Goal: Task Accomplishment & Management: Manage account settings

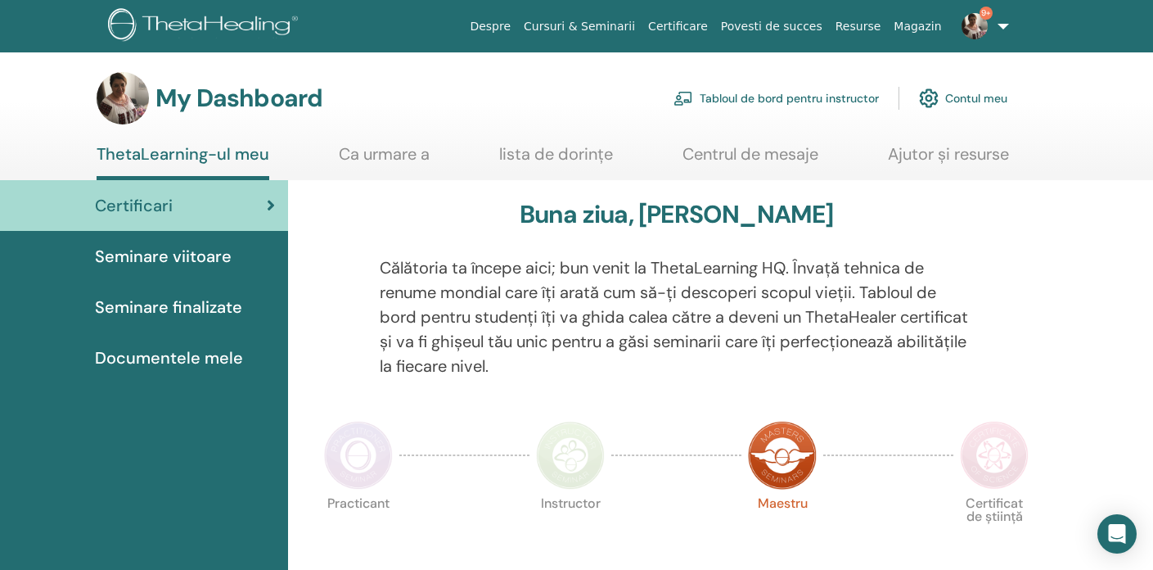
click at [264, 200] on div "Certificari" at bounding box center [144, 205] width 262 height 25
click at [268, 205] on icon at bounding box center [271, 205] width 8 height 16
click at [751, 97] on link "Tabloul de bord pentru instructor" at bounding box center [776, 98] width 205 height 36
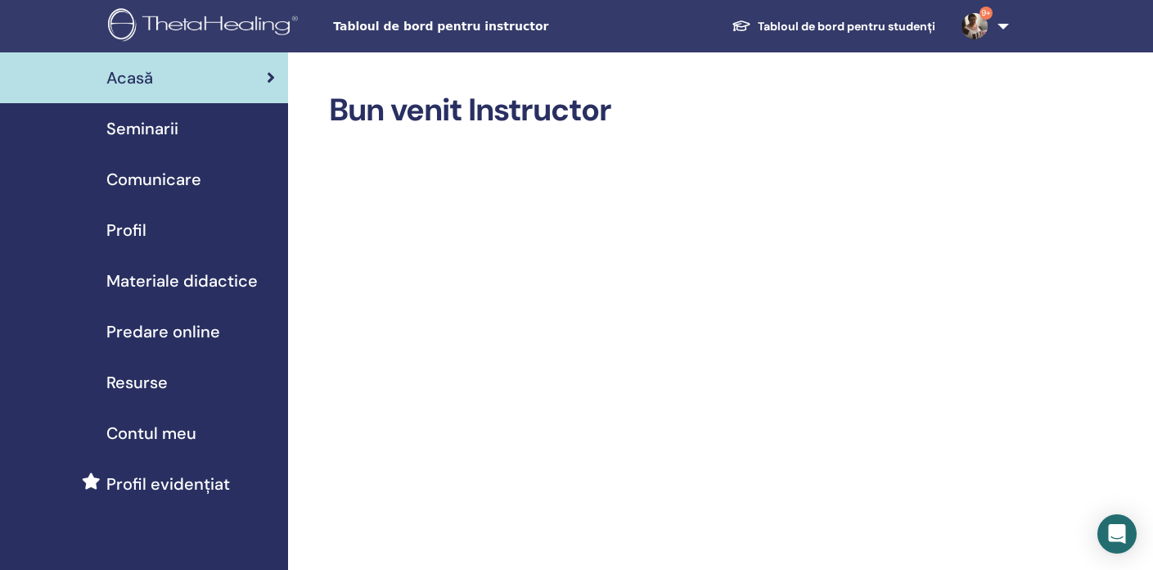
click at [187, 124] on div "Seminarii" at bounding box center [144, 128] width 262 height 25
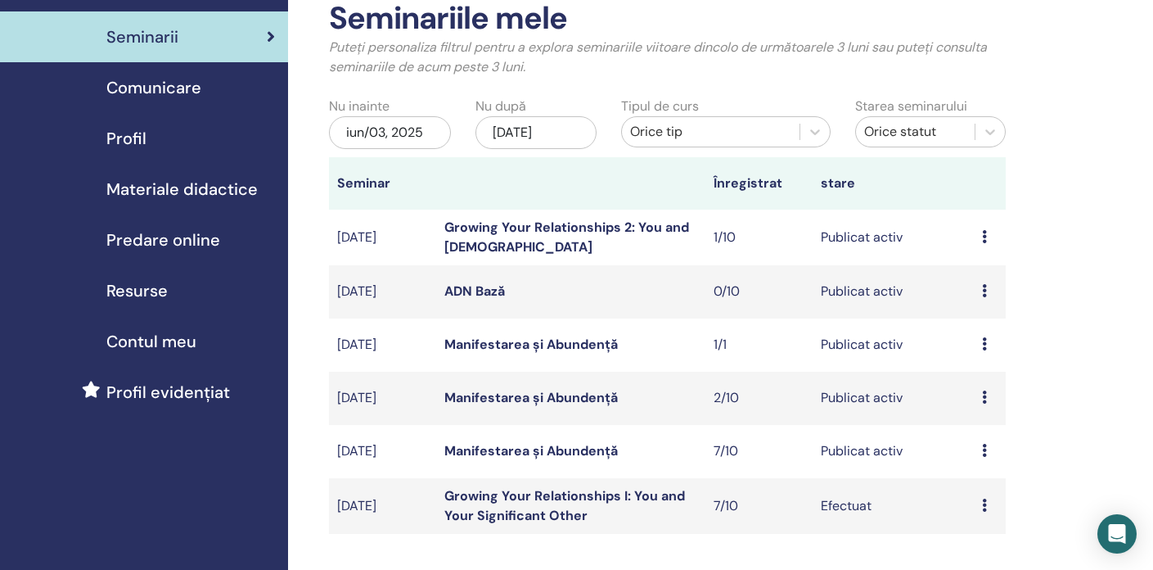
scroll to position [97, 0]
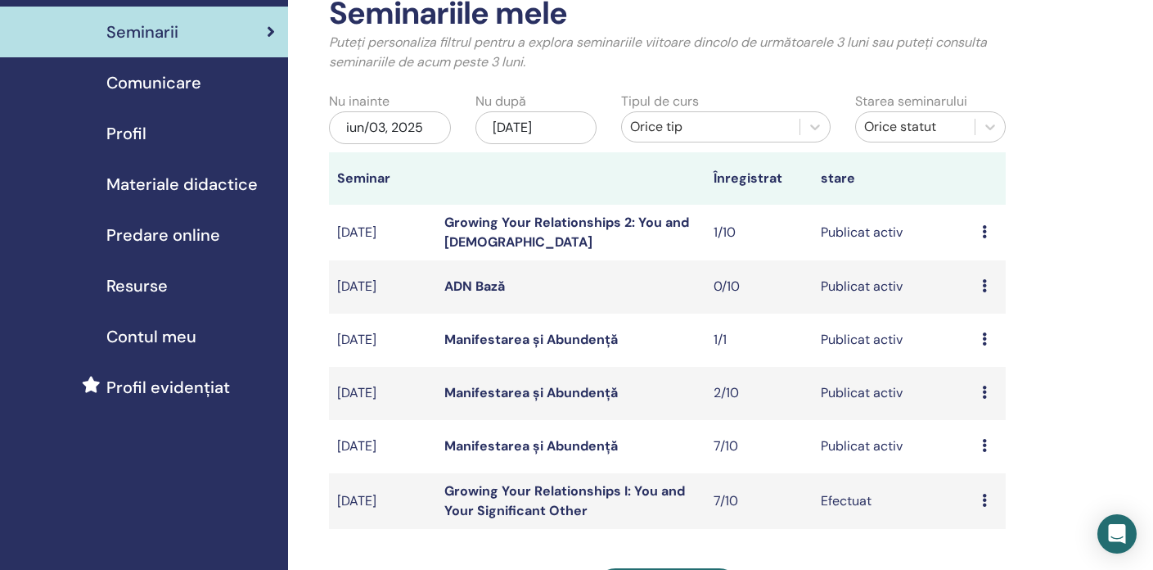
click at [656, 443] on td "Manifestarea și Abundență" at bounding box center [570, 446] width 268 height 53
click at [696, 443] on td "Manifestarea și Abundență" at bounding box center [570, 446] width 268 height 53
click at [573, 441] on link "Manifestarea și Abundență" at bounding box center [531, 445] width 174 height 17
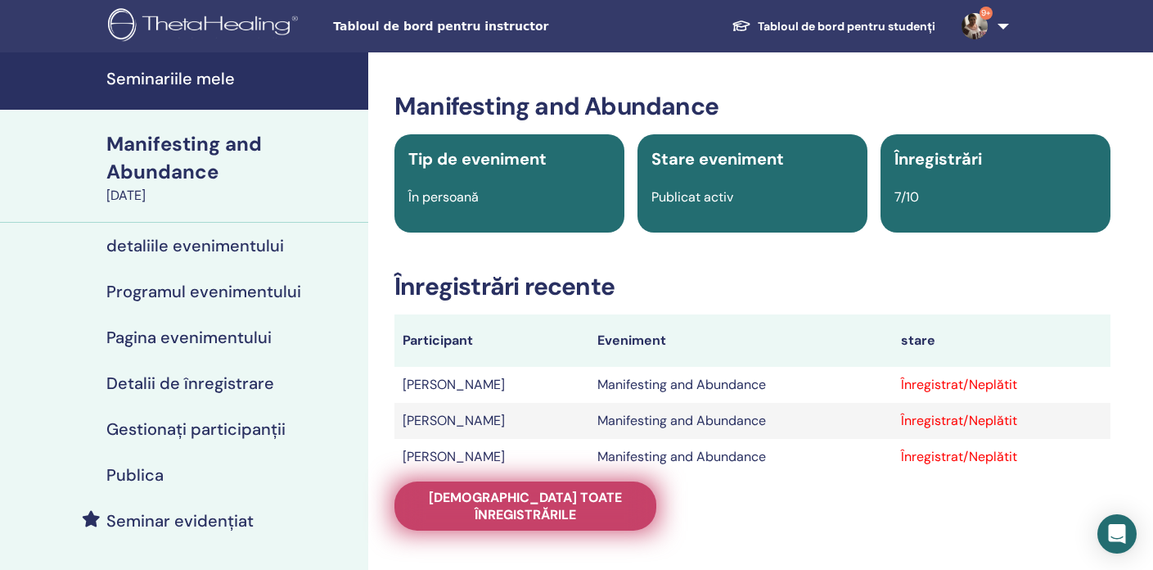
click at [562, 494] on span "[DEMOGRAPHIC_DATA] toate înregistrările" at bounding box center [525, 506] width 221 height 34
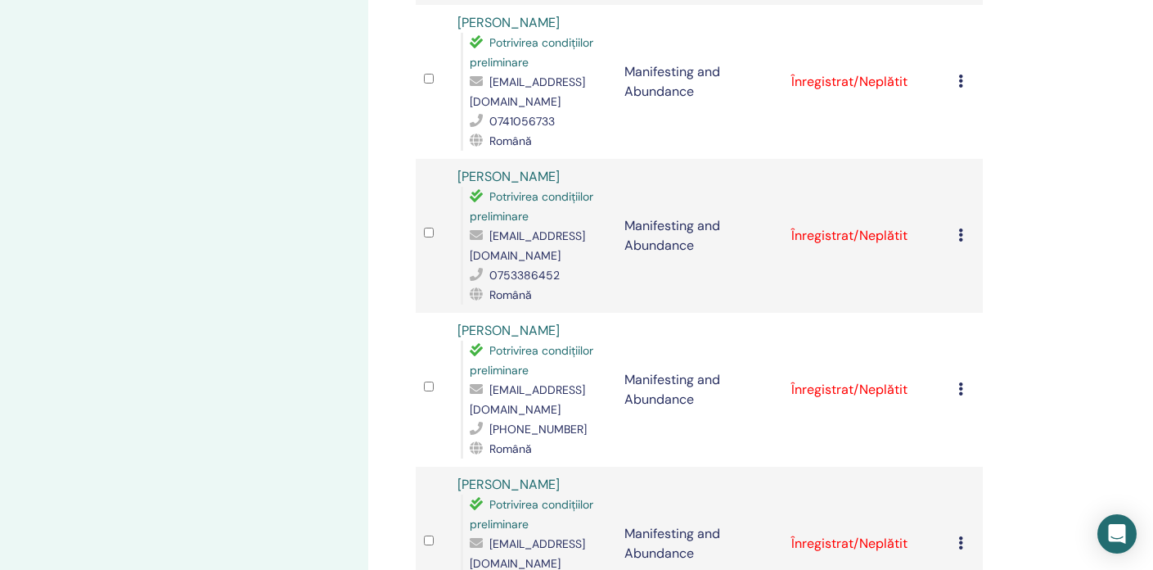
scroll to position [591, 0]
click at [962, 535] on icon at bounding box center [960, 541] width 5 height 13
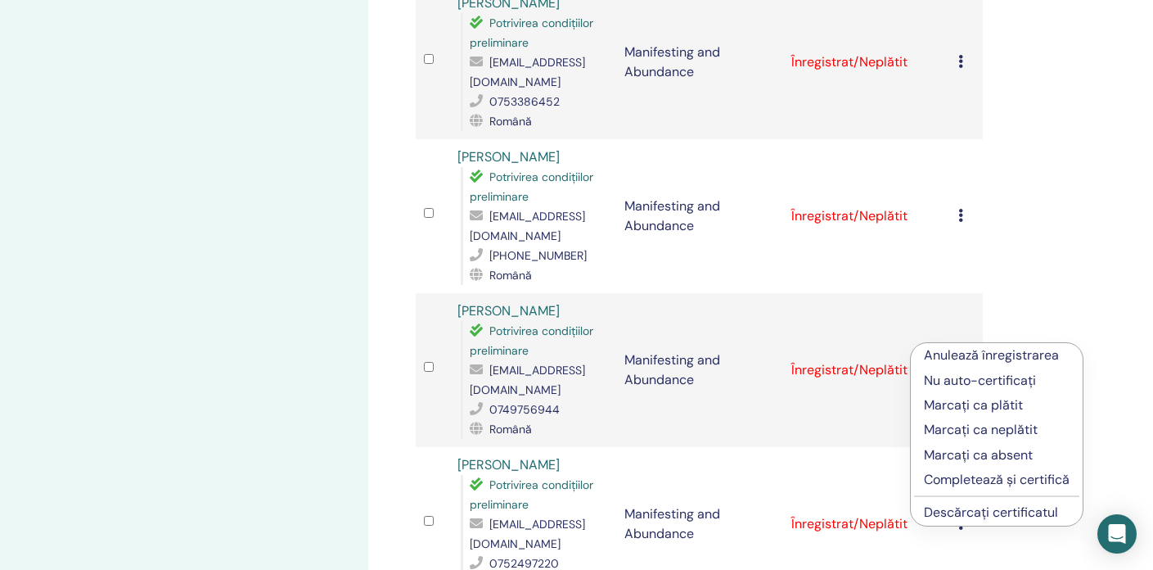
scroll to position [756, 0]
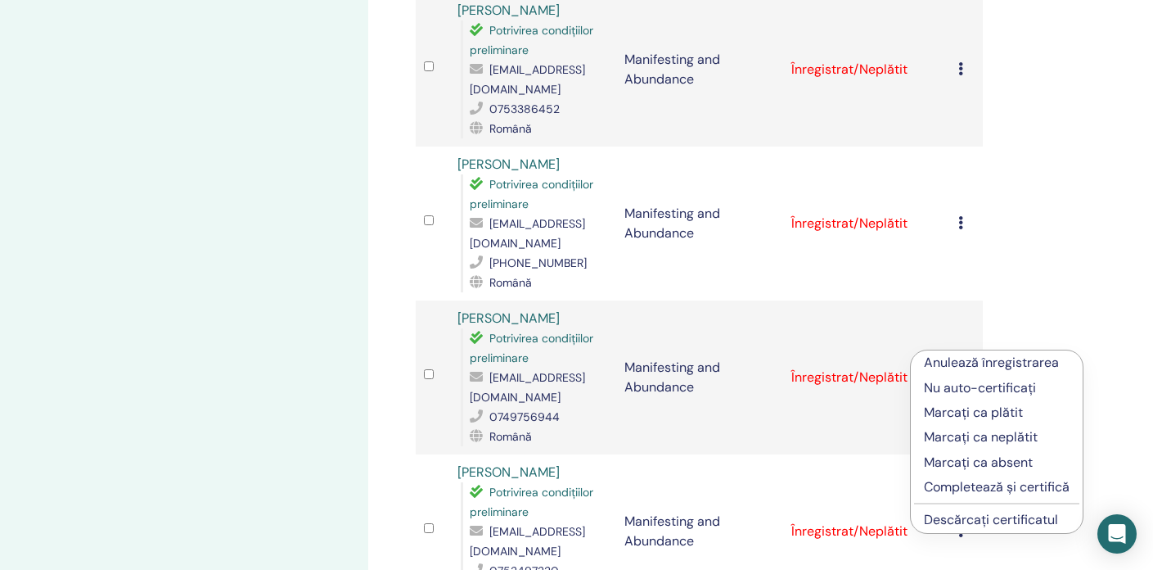
click at [967, 520] on link "Descărcați certificatul" at bounding box center [991, 519] width 134 height 17
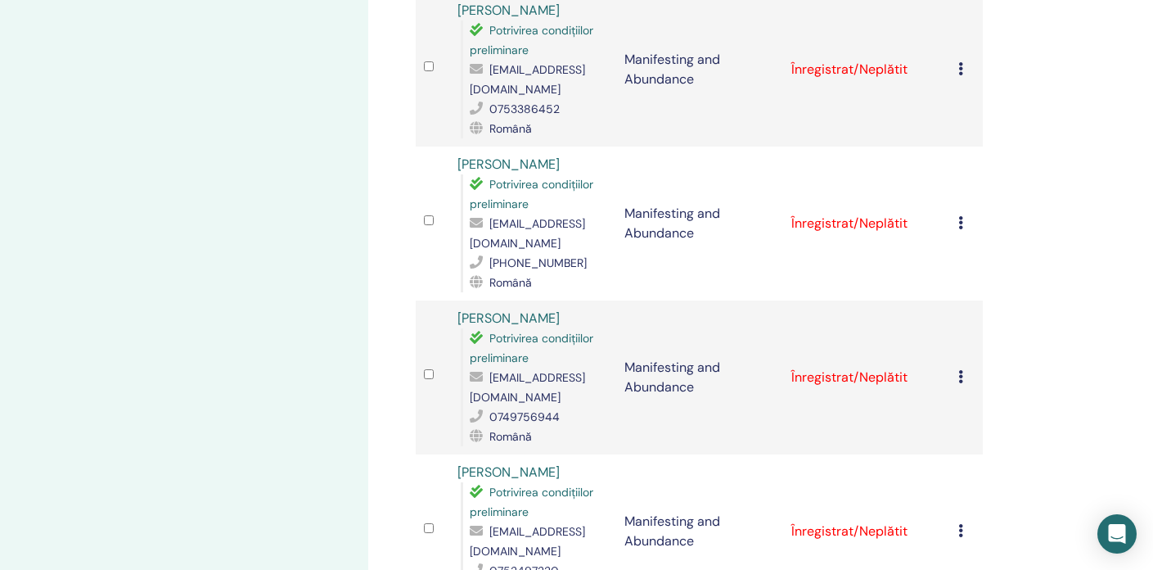
scroll to position [753, 0]
